Goal: Information Seeking & Learning: Learn about a topic

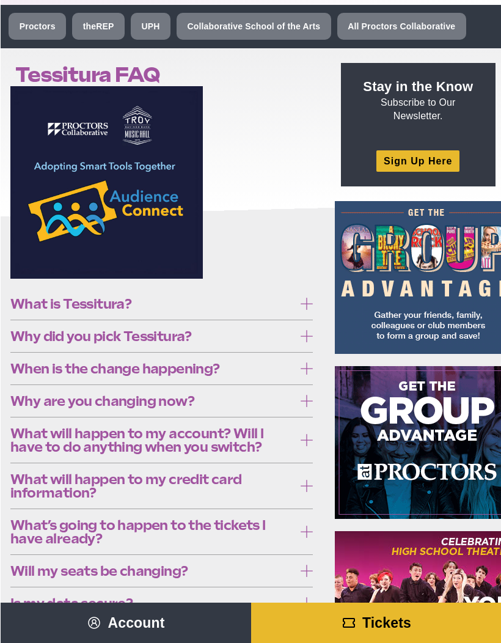
scroll to position [40, 0]
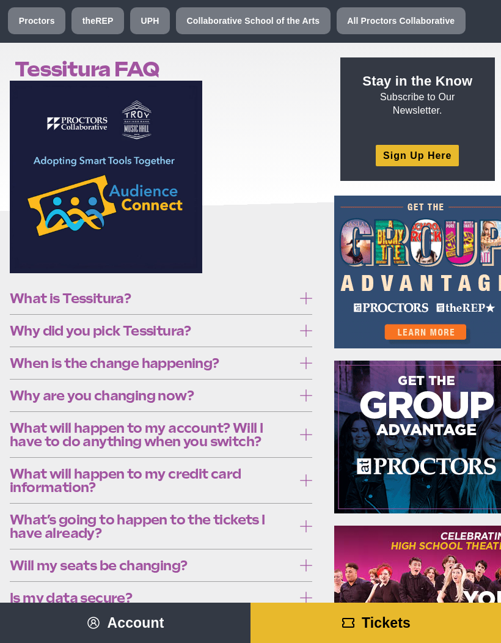
click at [303, 295] on icon at bounding box center [306, 298] width 12 height 12
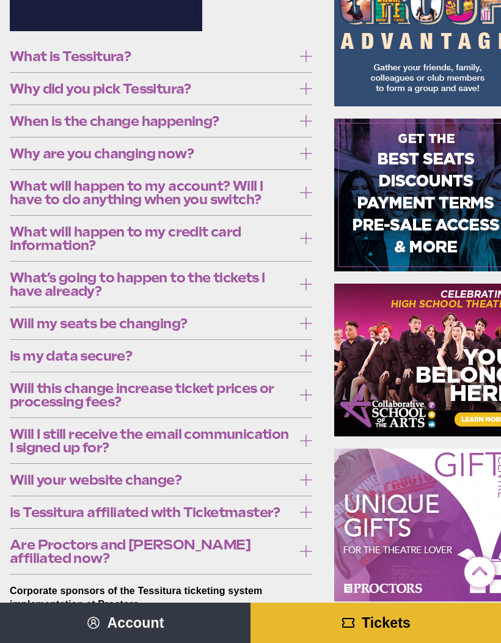
scroll to position [282, 0]
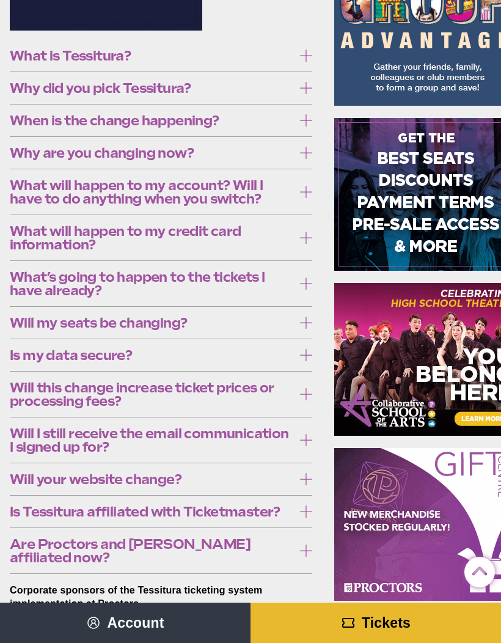
click at [23, 99] on label "Why did you pick Tessitura?" at bounding box center [161, 87] width 302 height 23
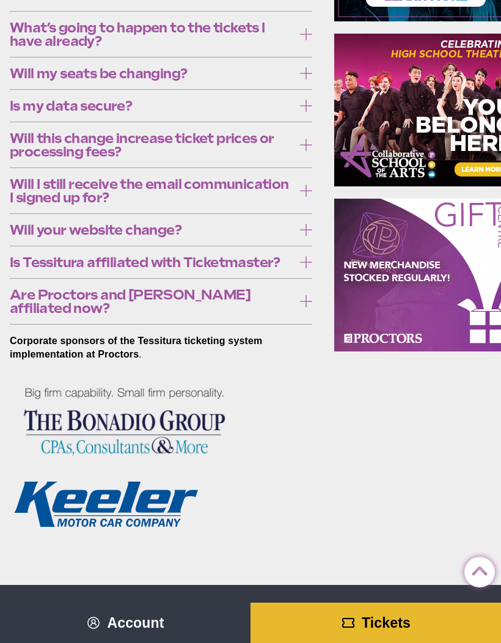
scroll to position [532, 0]
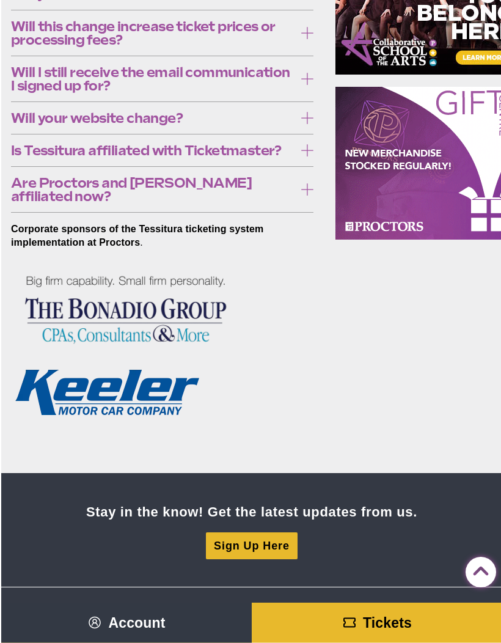
scroll to position [644, 0]
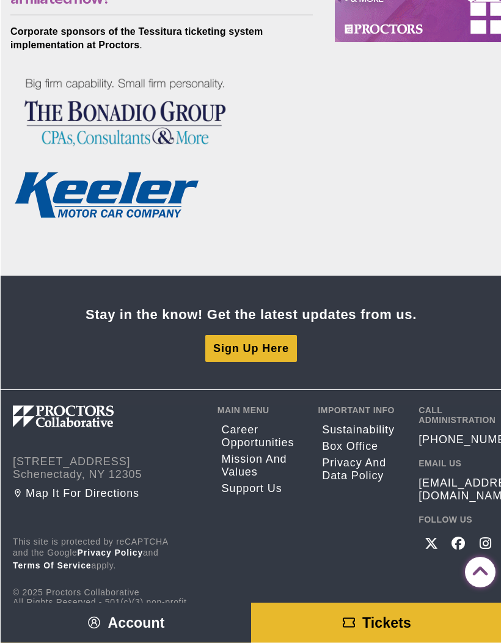
scroll to position [844, 0]
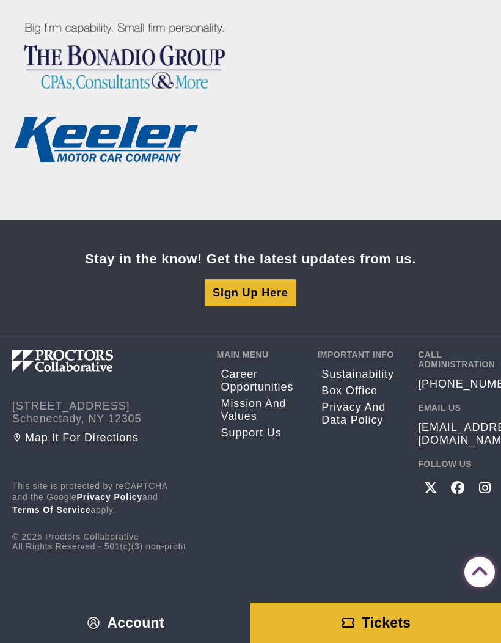
scroll to position [1027, 0]
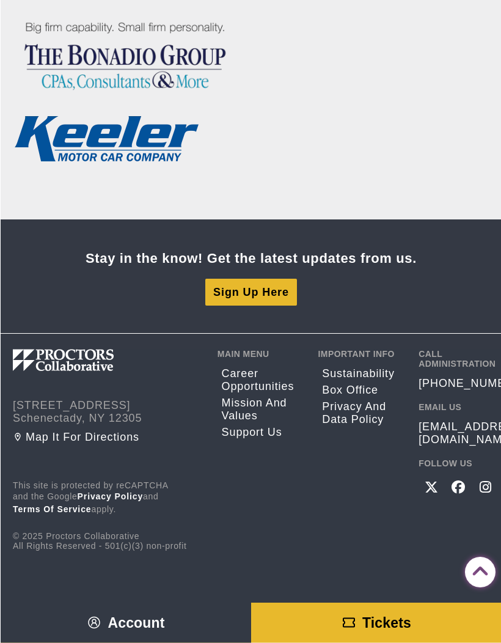
scroll to position [1300, 0]
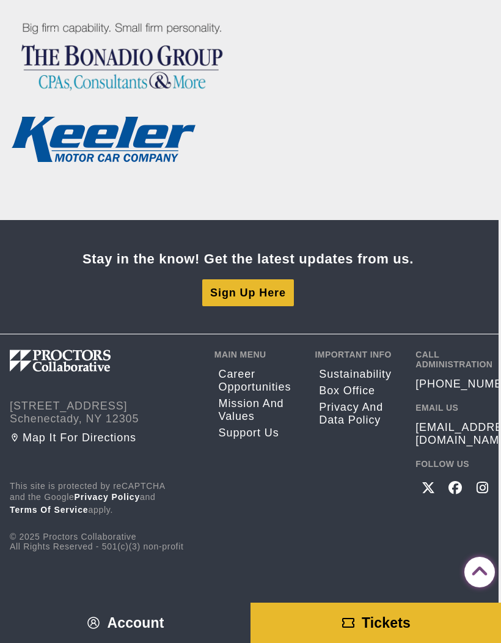
scroll to position [1527, 2]
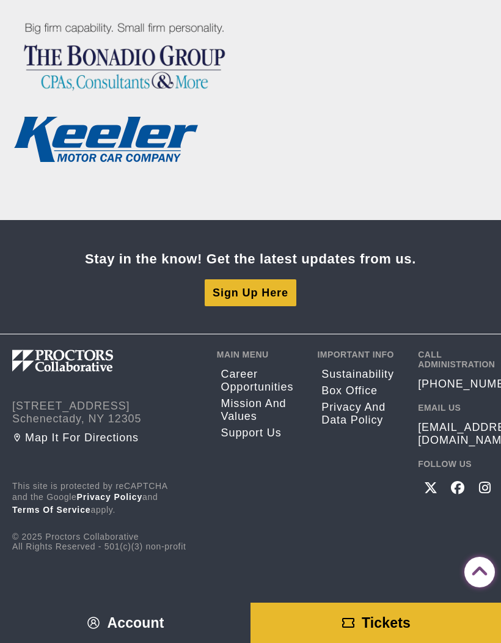
scroll to position [1704, 0]
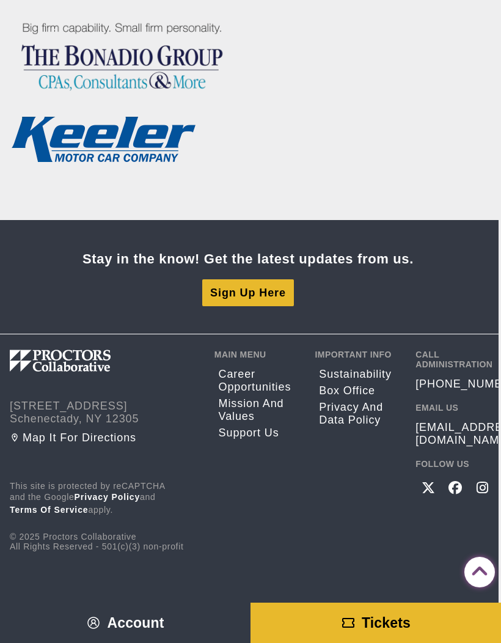
scroll to position [2483, 2]
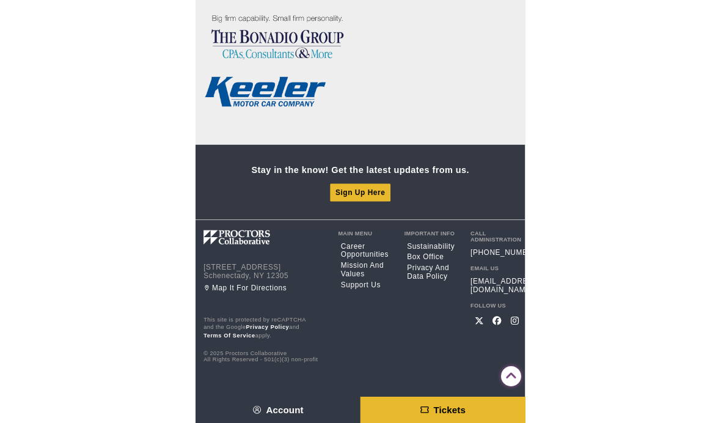
scroll to position [1717, 0]
